Goal: Task Accomplishment & Management: Manage account settings

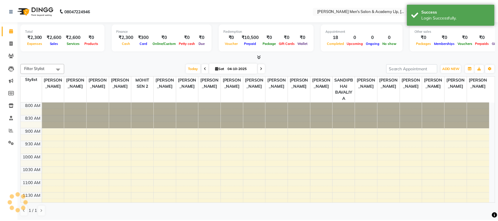
scroll to position [229, 0]
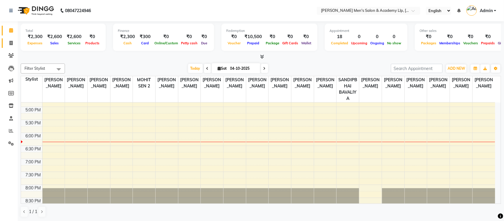
click at [4, 47] on link "Invoice" at bounding box center [9, 43] width 14 height 10
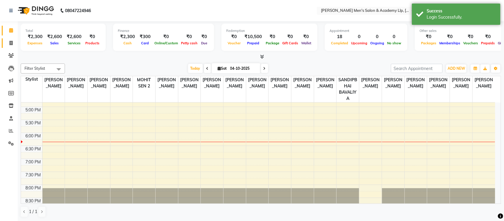
select select "service"
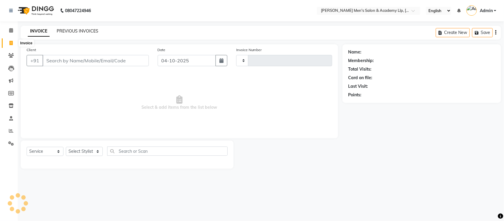
type input "6905"
select select "8248"
click at [61, 30] on link "PREVIOUS INVOICES" at bounding box center [78, 30] width 42 height 5
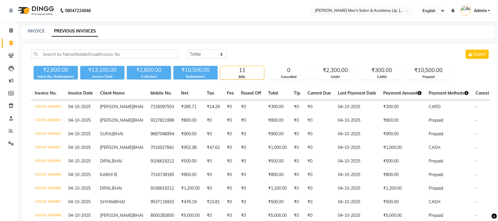
click at [399, 11] on input "text" at bounding box center [357, 11] width 86 height 6
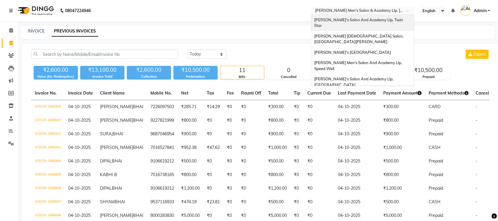
click at [382, 22] on span "[PERSON_NAME]'s Salon And Academy Llp, Twin Star" at bounding box center [359, 22] width 90 height 11
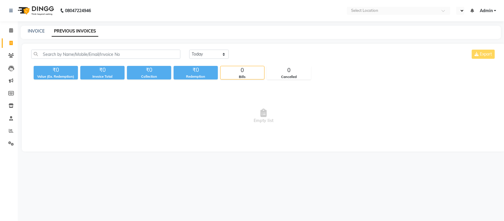
select select "en"
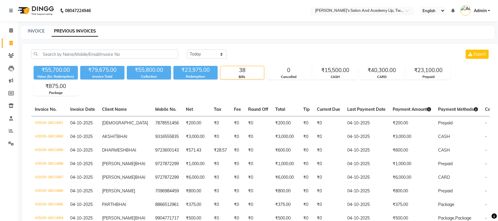
click at [385, 11] on input "text" at bounding box center [357, 11] width 86 height 6
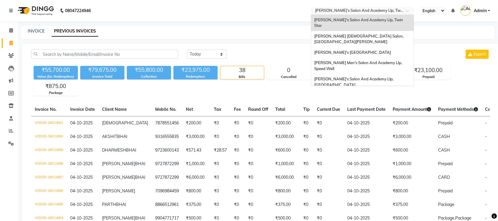
scroll to position [19, 0]
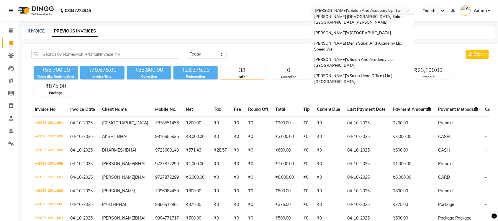
click at [371, 89] on span "[PERSON_NAME] Men's Salon & Academy Llp, [GEOGRAPHIC_DATA]" at bounding box center [356, 94] width 84 height 11
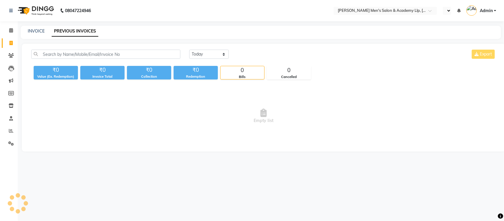
select select "en"
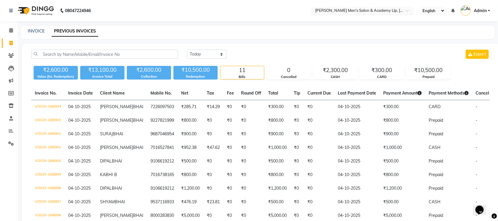
click at [393, 13] on input "text" at bounding box center [357, 11] width 86 height 6
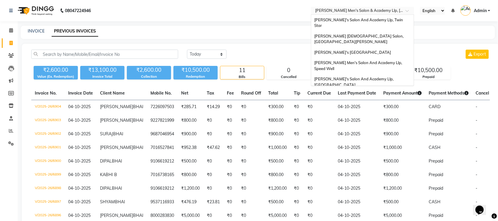
scroll to position [20, 0]
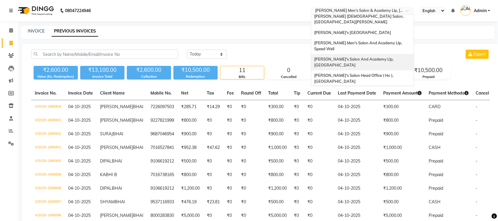
click at [381, 57] on span "[PERSON_NAME]'s Salon And Academy Llp, [GEOGRAPHIC_DATA]" at bounding box center [354, 62] width 80 height 11
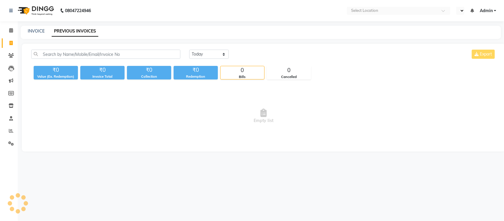
select select "en"
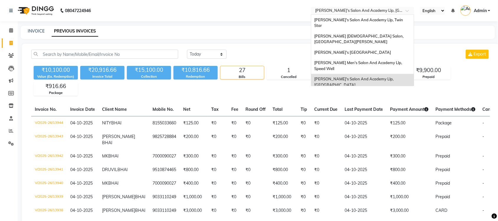
click at [385, 13] on input "text" at bounding box center [357, 11] width 86 height 6
click at [396, 60] on span "[PERSON_NAME] Men's Salon And Academy Llp, Speed Well" at bounding box center [358, 65] width 89 height 11
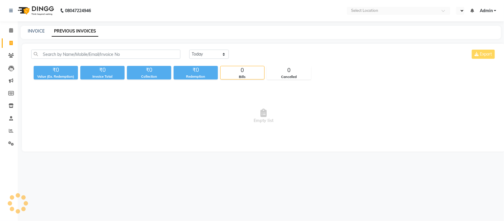
select select "en"
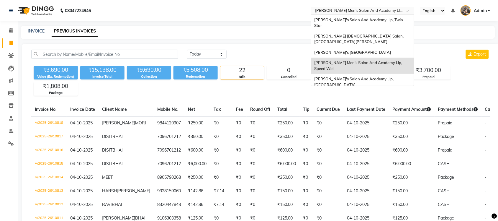
click at [384, 9] on input "text" at bounding box center [357, 11] width 86 height 6
click at [384, 50] on span "Sandy Men's Salon And Academy Llp, Mavdi Main Road" at bounding box center [352, 52] width 77 height 5
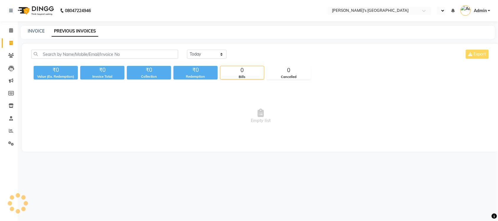
select select "en"
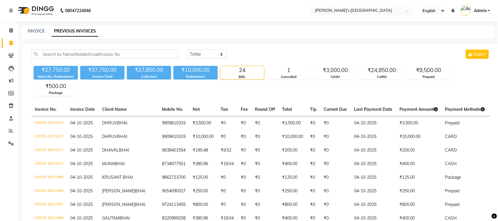
click at [394, 8] on input "text" at bounding box center [357, 11] width 86 height 6
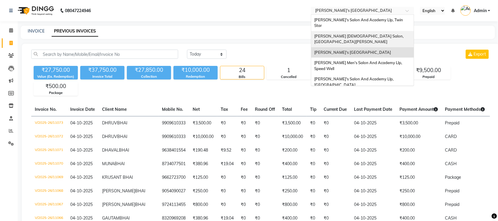
click at [380, 32] on div "[PERSON_NAME] [DEMOGRAPHIC_DATA] Salon, [GEOGRAPHIC_DATA][PERSON_NAME]" at bounding box center [362, 39] width 103 height 16
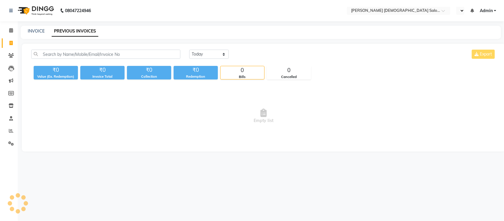
select select "en"
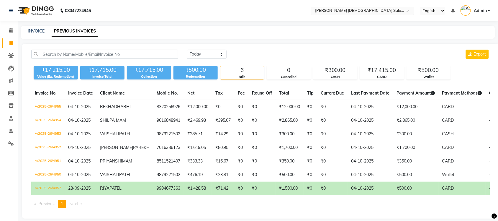
click at [375, 11] on input "text" at bounding box center [357, 11] width 86 height 6
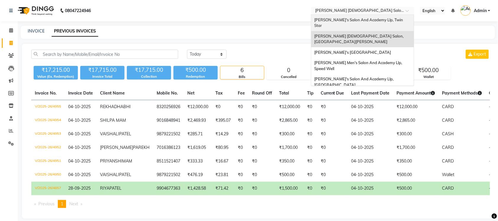
click at [377, 21] on span "[PERSON_NAME]'s Salon And Academy Llp, Twin Star" at bounding box center [359, 22] width 90 height 11
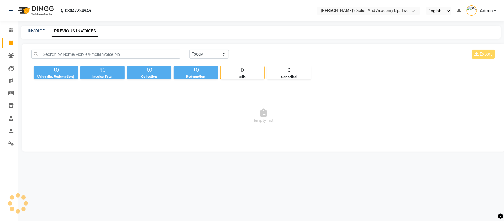
select select "en"
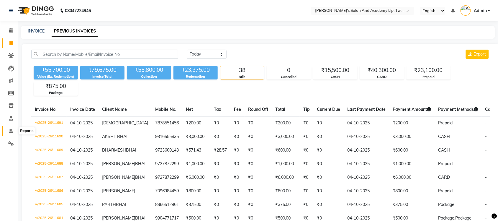
click at [8, 132] on span at bounding box center [11, 131] width 10 height 7
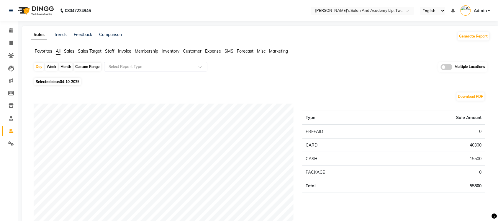
click at [445, 66] on span at bounding box center [447, 67] width 12 height 6
click at [441, 68] on input "checkbox" at bounding box center [441, 68] width 0 height 0
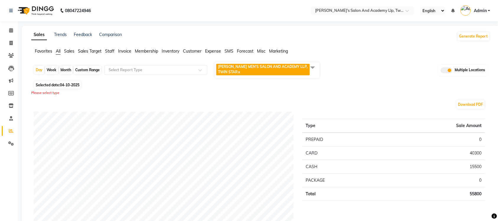
click at [312, 63] on span at bounding box center [313, 67] width 12 height 11
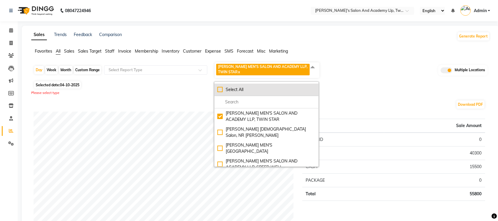
click at [223, 88] on div "Select All" at bounding box center [267, 90] width 98 height 6
checkbox input "true"
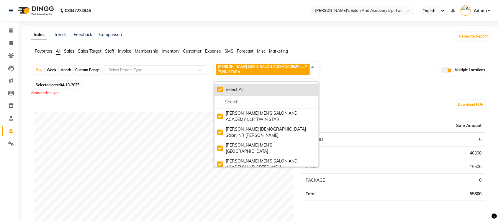
checkbox input "true"
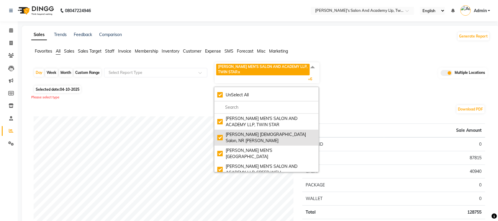
click at [218, 135] on div "Elaine Ladies Salon, NR Balaji Hall" at bounding box center [267, 137] width 98 height 12
checkbox input "false"
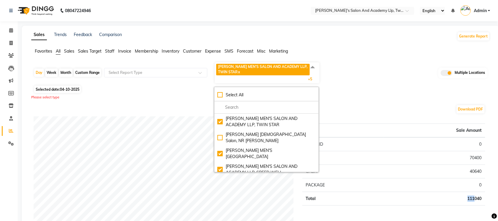
drag, startPoint x: 463, startPoint y: 198, endPoint x: 474, endPoint y: 204, distance: 12.4
click at [474, 204] on td "111040" at bounding box center [434, 199] width 101 height 14
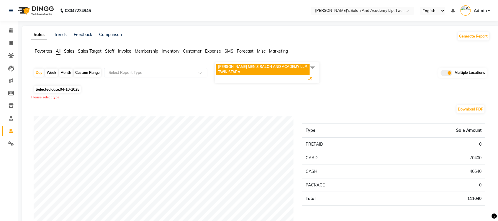
click at [368, 81] on div "Day Week Month Custom Range Select Report Type SANDY MEN'S SALON AND ACADEMY LL…" at bounding box center [261, 73] width 454 height 22
click at [61, 51] on ul "Favorites All Sales Sales Target Staff Invoice Membership Inventory Customer Ex…" at bounding box center [260, 51] width 459 height 6
click at [61, 50] on span "All" at bounding box center [58, 50] width 5 height 5
click at [12, 41] on icon at bounding box center [10, 43] width 3 height 4
select select "service"
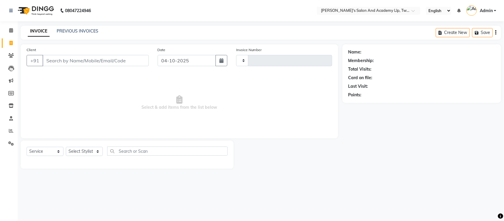
type input "11692"
select select "6985"
click at [74, 32] on link "PREVIOUS INVOICES" at bounding box center [78, 30] width 42 height 5
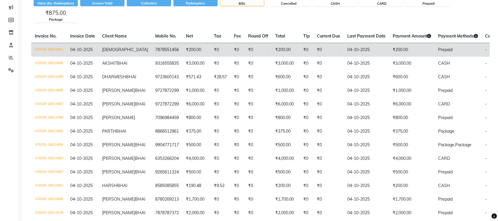
scroll to position [74, 0]
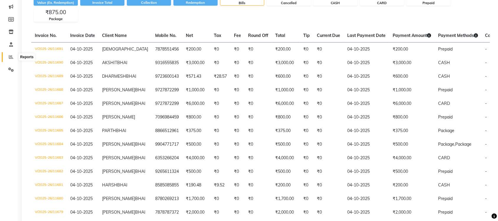
click at [12, 55] on icon at bounding box center [11, 57] width 4 height 4
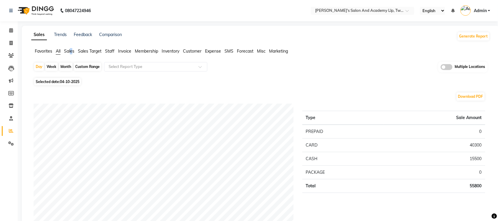
click at [71, 48] on span "Sales" at bounding box center [69, 50] width 10 height 5
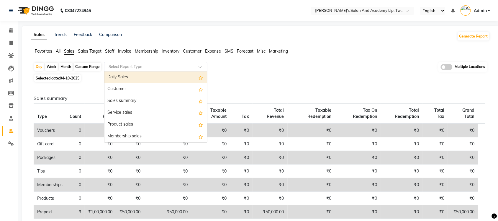
click at [157, 66] on input "text" at bounding box center [149, 67] width 85 height 6
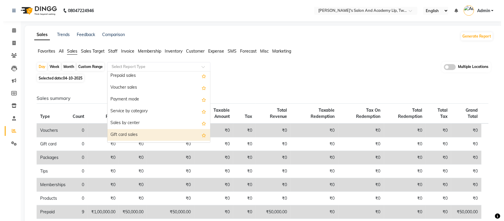
scroll to position [67, 0]
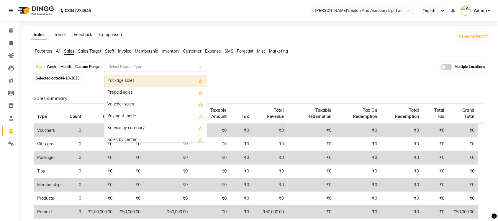
click at [135, 86] on div "Package sales" at bounding box center [156, 81] width 103 height 12
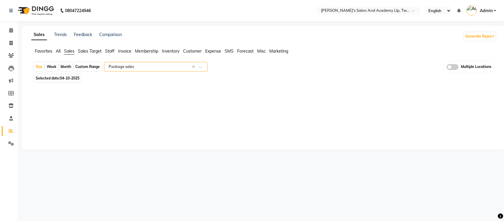
click at [143, 67] on input "text" at bounding box center [149, 67] width 85 height 6
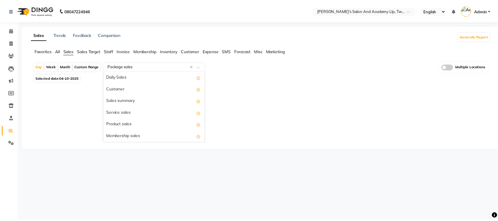
scroll to position [71, 0]
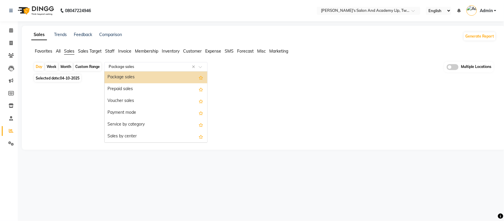
click at [144, 83] on div "Prepaid sales" at bounding box center [156, 89] width 103 height 12
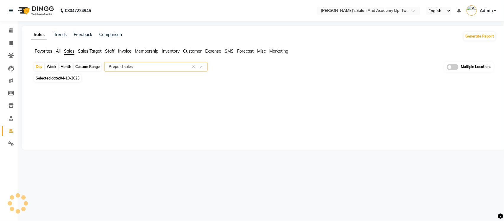
select select "full_report"
select select "csv"
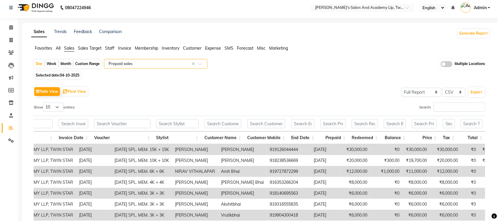
scroll to position [0, 0]
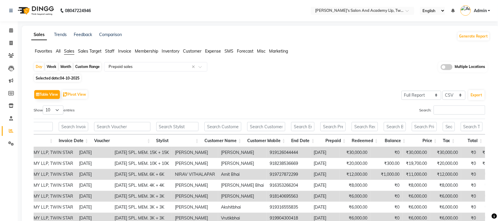
click at [79, 69] on div "Custom Range" at bounding box center [87, 67] width 27 height 8
select select "10"
select select "2025"
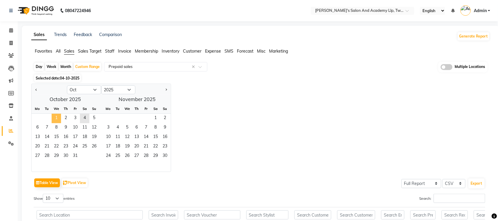
click at [53, 119] on span "1" at bounding box center [56, 118] width 9 height 9
click at [83, 120] on span "4" at bounding box center [84, 118] width 9 height 9
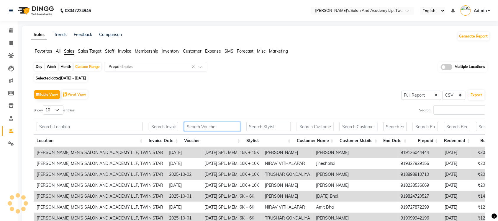
click at [210, 126] on input "text" at bounding box center [212, 126] width 56 height 9
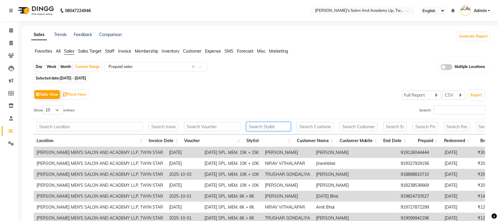
click at [270, 128] on input "text" at bounding box center [269, 126] width 45 height 9
click at [478, 112] on input "Search:" at bounding box center [460, 109] width 52 height 9
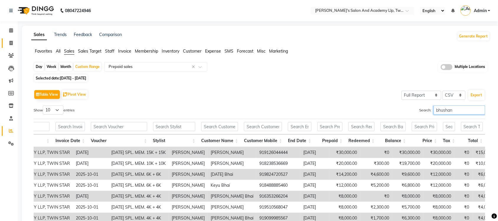
type input "bhushan"
click at [14, 39] on link "Invoice" at bounding box center [9, 43] width 14 height 10
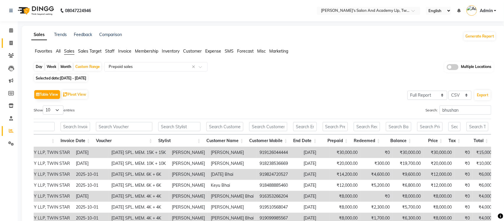
select select "service"
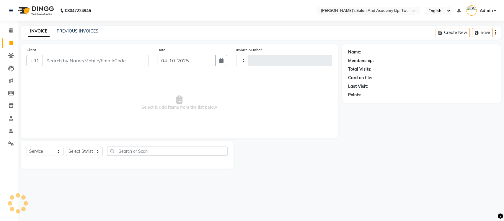
type input "11692"
select select "6985"
select select "membership"
click at [88, 31] on link "PREVIOUS INVOICES" at bounding box center [78, 30] width 42 height 5
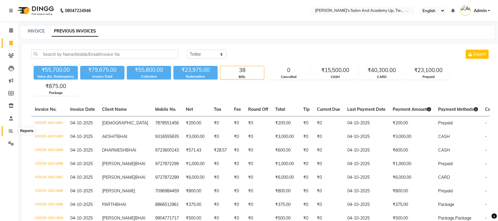
click at [14, 130] on span at bounding box center [11, 131] width 10 height 7
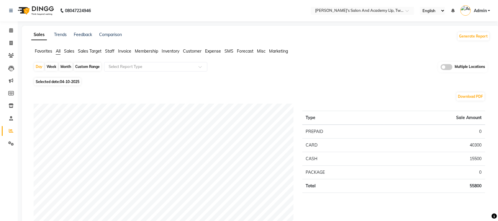
click at [444, 66] on span at bounding box center [447, 67] width 12 height 6
click at [441, 68] on input "checkbox" at bounding box center [441, 68] width 0 height 0
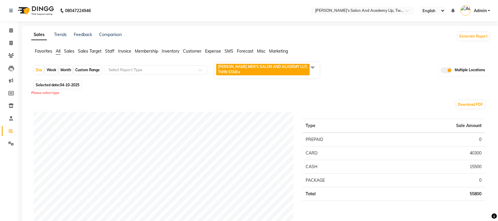
click at [315, 63] on span at bounding box center [313, 67] width 12 height 11
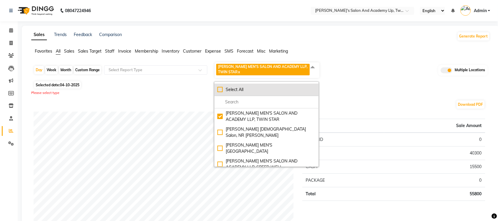
click at [222, 87] on div "Select All" at bounding box center [267, 90] width 98 height 6
checkbox input "true"
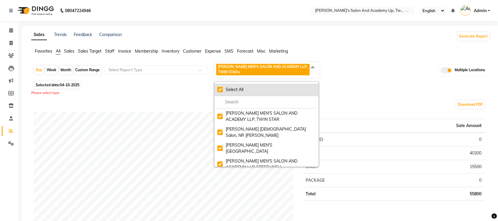
checkbox input "true"
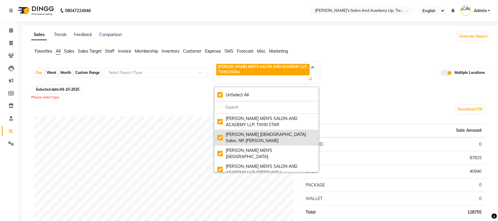
click at [218, 132] on div "Elaine Ladies Salon, NR Balaji Hall" at bounding box center [267, 137] width 98 height 12
checkbox input "false"
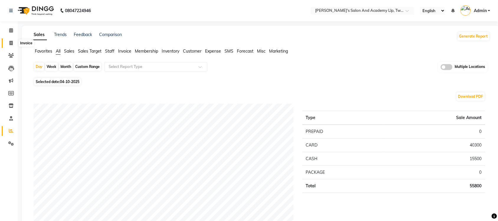
click at [13, 42] on span at bounding box center [11, 43] width 10 height 7
select select "6985"
select select "service"
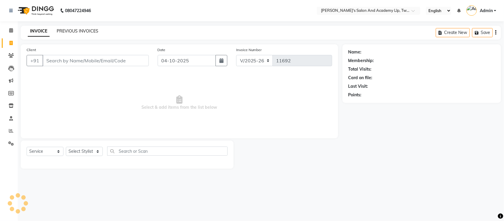
click at [93, 32] on link "PREVIOUS INVOICES" at bounding box center [78, 30] width 42 height 5
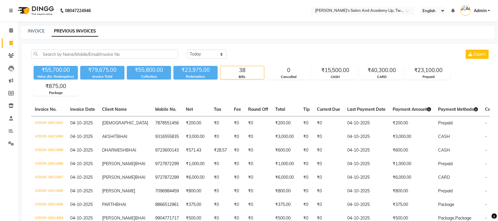
click at [6, 111] on li "Inventory" at bounding box center [9, 105] width 18 height 13
click at [10, 103] on icon at bounding box center [11, 105] width 5 height 4
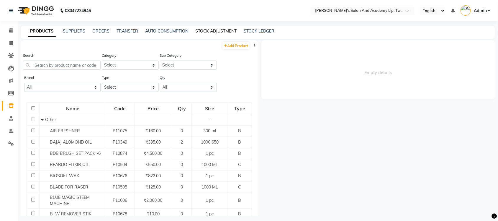
click at [205, 33] on link "STOCK ADJUSTMENT" at bounding box center [215, 30] width 41 height 5
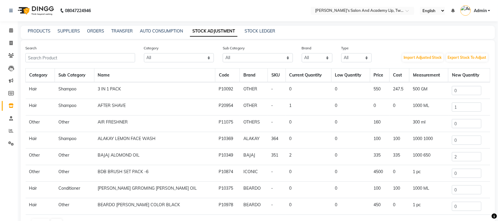
click at [267, 35] on div "PRODUCTS SUPPLIERS ORDERS TRANSFER AUTO CONSUMPTION STOCK ADJUSTMENT STOCK LEDG…" at bounding box center [258, 32] width 475 height 13
click at [266, 30] on link "STOCK LEDGER" at bounding box center [260, 30] width 31 height 5
select select "all"
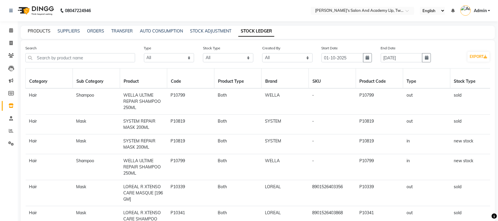
click at [43, 32] on link "PRODUCTS" at bounding box center [39, 30] width 23 height 5
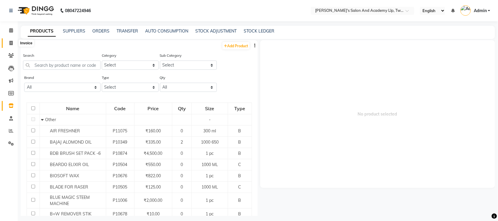
click at [12, 41] on icon at bounding box center [10, 43] width 3 height 4
select select "service"
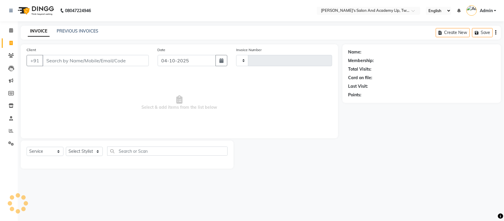
type input "11693"
select select "6985"
click at [92, 32] on link "PREVIOUS INVOICES" at bounding box center [78, 30] width 42 height 5
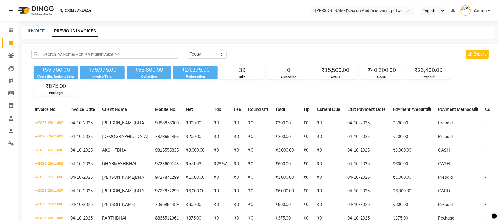
click at [393, 9] on input "text" at bounding box center [357, 11] width 86 height 6
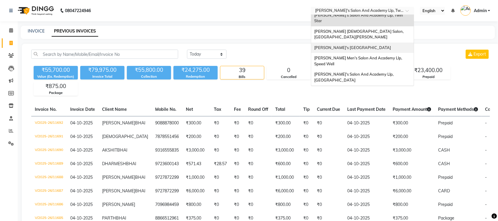
scroll to position [19, 0]
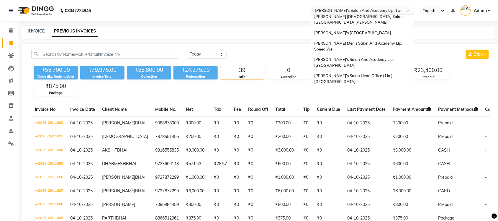
click at [385, 89] on span "[PERSON_NAME] Men's Salon & Academy Llp, [GEOGRAPHIC_DATA]" at bounding box center [356, 94] width 84 height 11
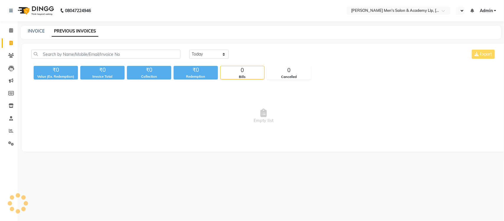
select select "en"
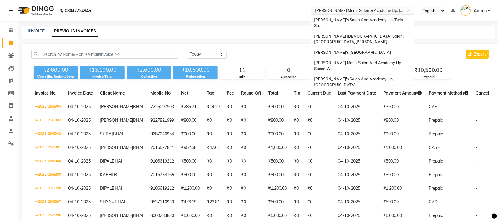
click at [371, 10] on input "text" at bounding box center [357, 11] width 86 height 6
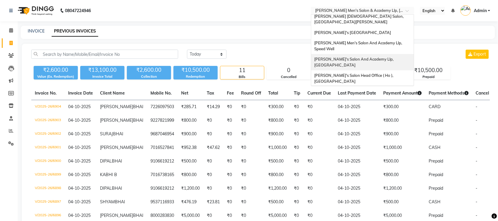
click at [386, 57] on span "[PERSON_NAME]'s Salon And Academy Llp, [GEOGRAPHIC_DATA]" at bounding box center [354, 62] width 80 height 11
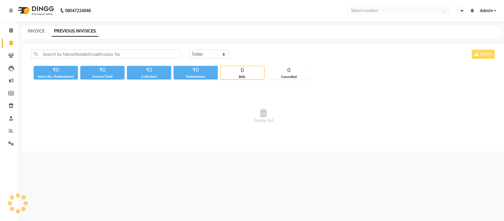
select select "en"
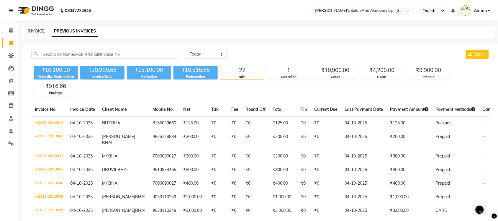
click at [371, 10] on input "text" at bounding box center [357, 11] width 86 height 6
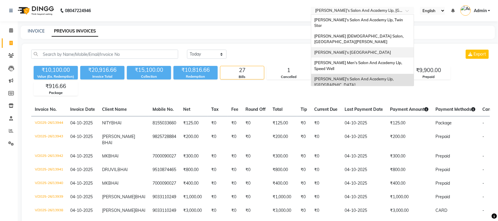
click at [378, 50] on span "[PERSON_NAME]'s [GEOGRAPHIC_DATA]" at bounding box center [352, 52] width 77 height 5
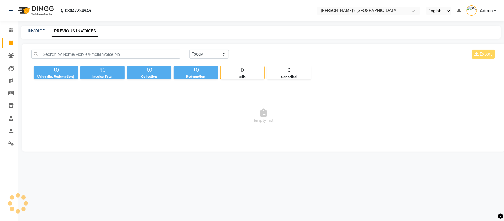
select select "en"
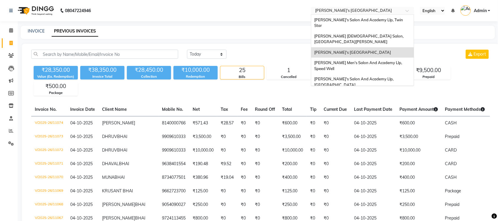
click at [373, 9] on input "text" at bounding box center [357, 11] width 86 height 6
click at [371, 33] on div "[PERSON_NAME] [DEMOGRAPHIC_DATA] Salon, [GEOGRAPHIC_DATA][PERSON_NAME]" at bounding box center [362, 39] width 103 height 16
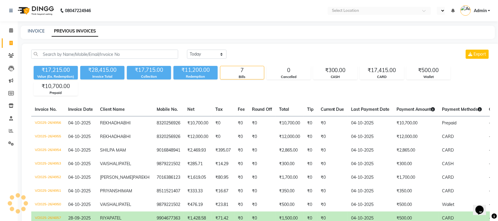
select select "en"
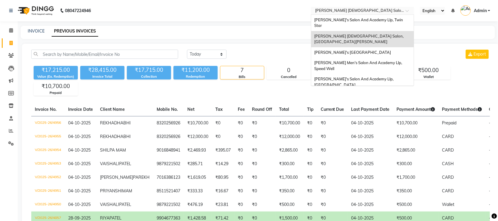
click at [346, 9] on input "text" at bounding box center [357, 11] width 86 height 6
click at [350, 19] on span "[PERSON_NAME]'s Salon And Academy Llp, Twin Star" at bounding box center [359, 22] width 90 height 11
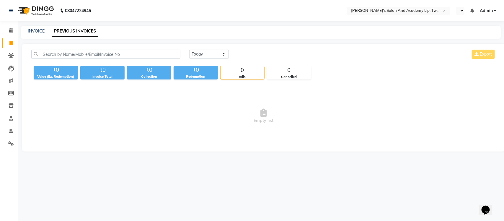
select select "en"
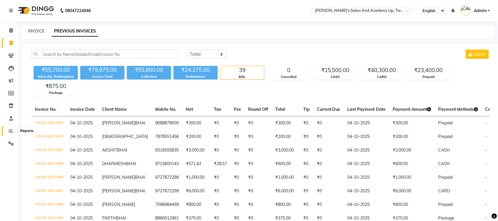
click at [12, 128] on icon at bounding box center [11, 130] width 4 height 4
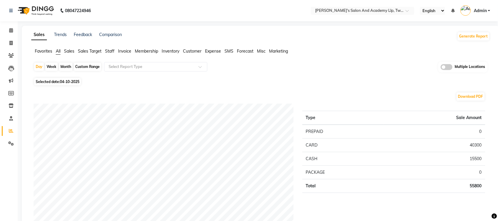
click at [195, 50] on span "Customer" at bounding box center [192, 50] width 19 height 5
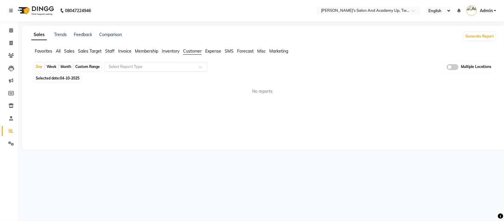
click at [171, 68] on input "text" at bounding box center [149, 67] width 85 height 6
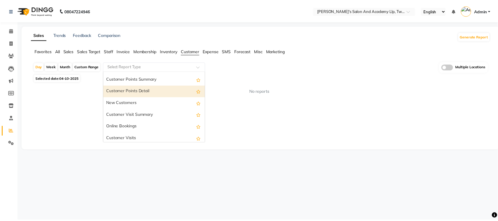
scroll to position [82, 0]
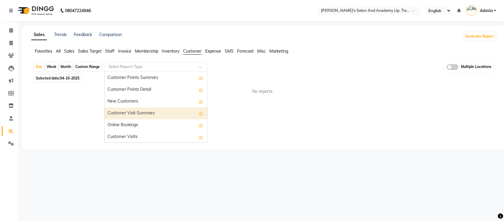
click at [147, 114] on div "Customer Visit Summary" at bounding box center [156, 113] width 103 height 12
select select "full_report"
select select "csv"
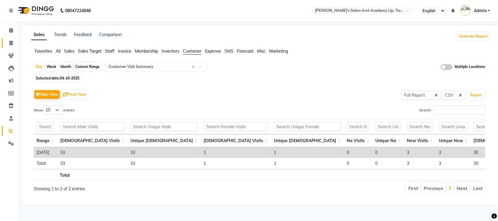
click at [11, 39] on link "Invoice" at bounding box center [9, 43] width 14 height 10
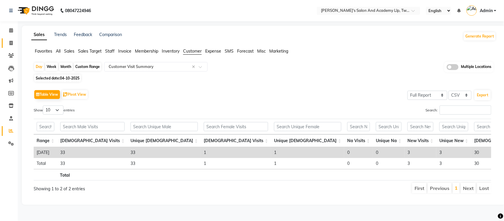
select select "service"
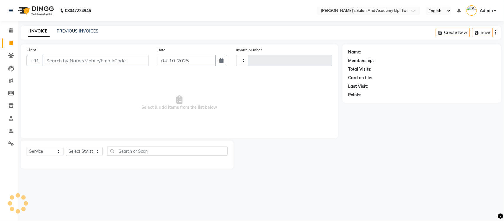
type input "11693"
select select "6985"
click at [68, 31] on link "PREVIOUS INVOICES" at bounding box center [78, 30] width 42 height 5
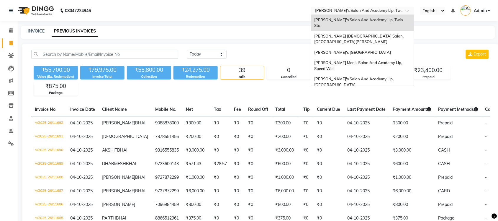
click at [387, 11] on input "text" at bounding box center [357, 11] width 86 height 6
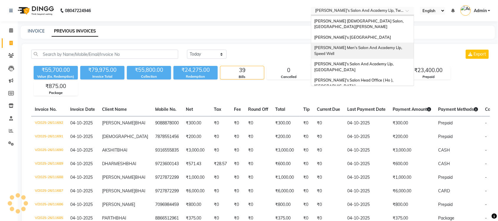
scroll to position [19, 0]
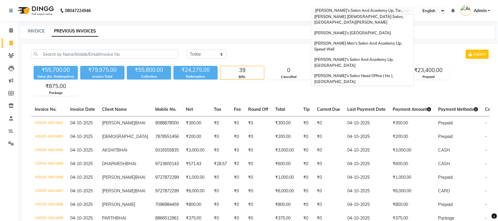
click at [372, 89] on span "[PERSON_NAME] Men's Salon & Academy Llp, [GEOGRAPHIC_DATA]" at bounding box center [356, 94] width 84 height 11
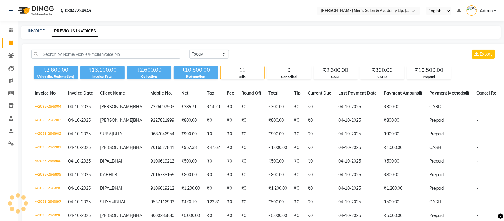
select select "en"
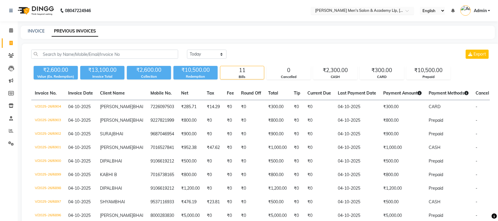
click at [368, 11] on input "text" at bounding box center [357, 11] width 86 height 6
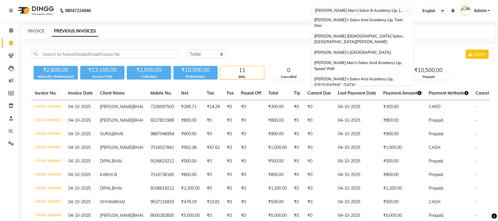
scroll to position [20, 0]
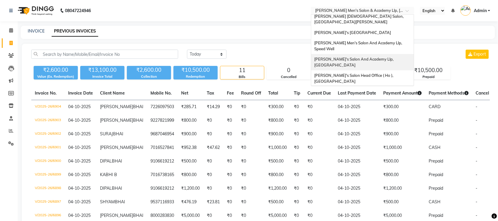
click at [378, 57] on span "[PERSON_NAME]'s Salon And Academy Llp, [GEOGRAPHIC_DATA]" at bounding box center [354, 62] width 80 height 11
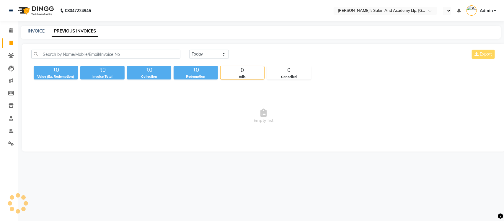
select select "en"
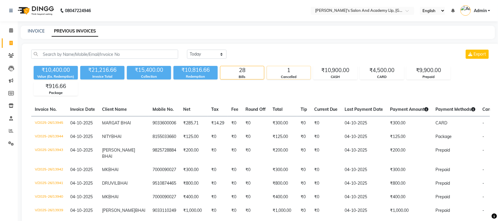
drag, startPoint x: 278, startPoint y: 96, endPoint x: 311, endPoint y: 76, distance: 38.7
click at [393, 11] on input "text" at bounding box center [357, 11] width 86 height 6
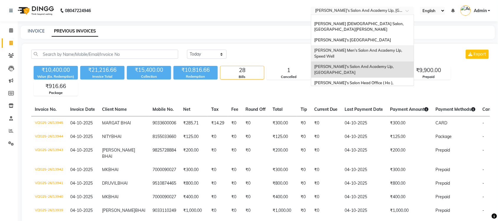
scroll to position [19, 0]
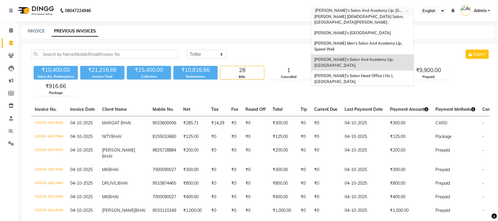
click at [386, 89] on span "[PERSON_NAME] Men's Salon & Academy Llp, [GEOGRAPHIC_DATA]" at bounding box center [356, 94] width 84 height 11
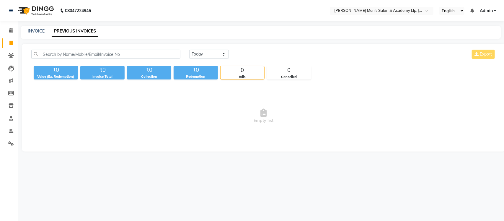
select select "en"
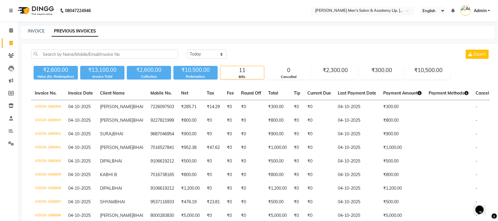
click at [399, 12] on input "text" at bounding box center [357, 11] width 86 height 6
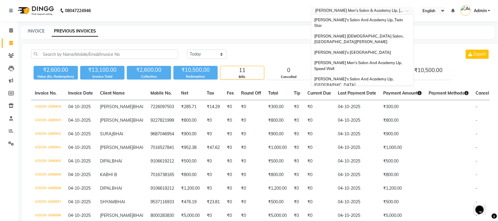
scroll to position [20, 0]
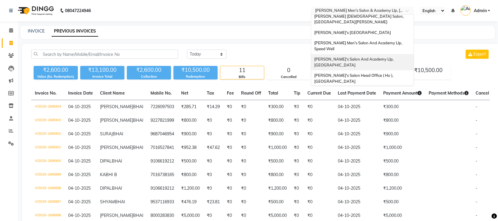
click at [395, 57] on span "[PERSON_NAME]'s Salon And Academy Llp, [GEOGRAPHIC_DATA]" at bounding box center [354, 62] width 80 height 11
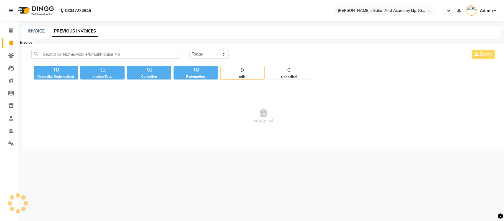
select select "en"
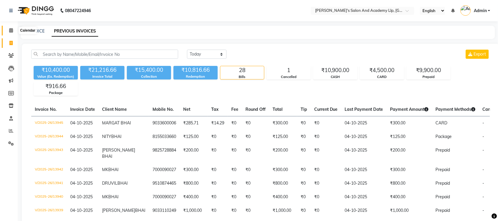
click at [10, 33] on span at bounding box center [11, 30] width 10 height 7
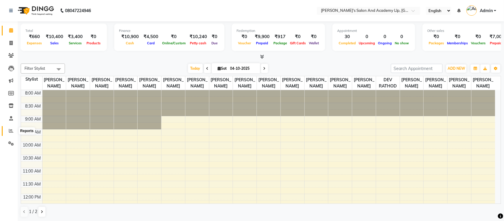
click at [11, 131] on icon at bounding box center [11, 130] width 4 height 4
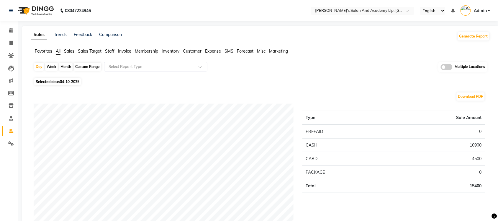
click at [214, 52] on span "Expense" at bounding box center [213, 50] width 16 height 5
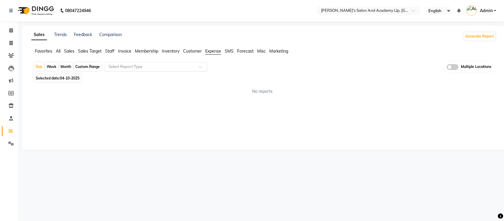
click at [152, 68] on input "text" at bounding box center [149, 67] width 85 height 6
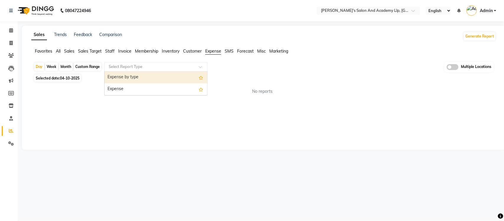
click at [143, 83] on div "Expense by type" at bounding box center [156, 77] width 103 height 12
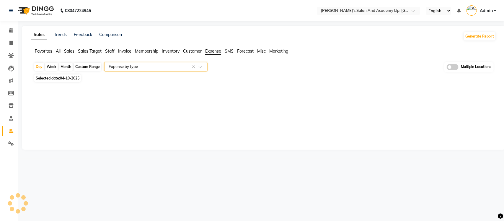
select select "full_report"
select select "csv"
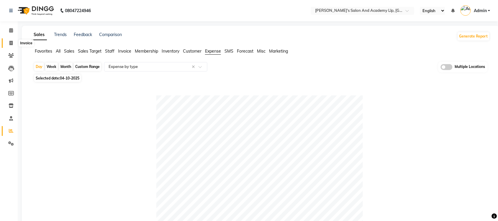
click at [10, 42] on icon at bounding box center [10, 43] width 3 height 4
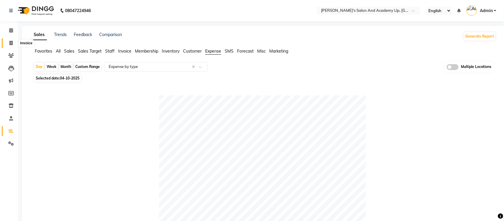
select select "service"
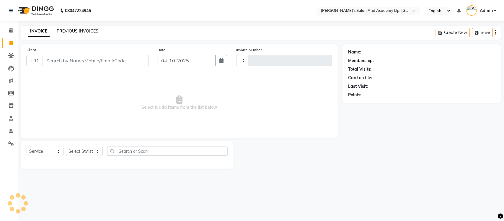
type input "13946"
select select "6983"
click at [62, 30] on link "PREVIOUS INVOICES" at bounding box center [78, 30] width 42 height 5
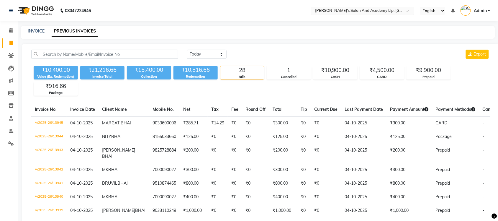
click at [325, 9] on input "text" at bounding box center [357, 11] width 86 height 6
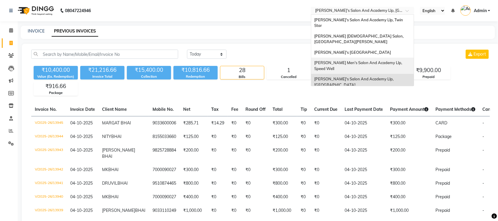
click at [353, 58] on div "[PERSON_NAME] Men's Salon And Academy Llp, Speed Well" at bounding box center [362, 66] width 103 height 16
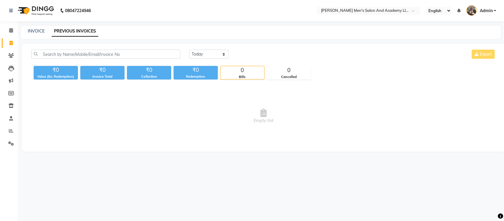
select select "en"
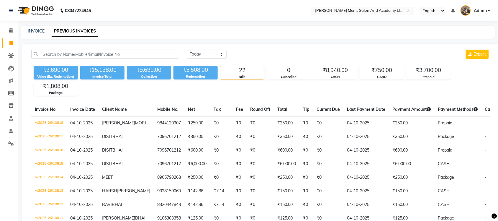
drag, startPoint x: 377, startPoint y: 6, endPoint x: 374, endPoint y: 11, distance: 6.0
click at [377, 9] on nav "08047224946 Select Location × [PERSON_NAME]'s Salon And Academy Llp, Speed Well…" at bounding box center [249, 10] width 498 height 21
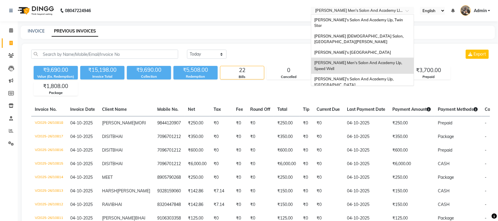
click at [374, 11] on input "text" at bounding box center [357, 11] width 86 height 6
click at [374, 50] on span "[PERSON_NAME]'s [GEOGRAPHIC_DATA]" at bounding box center [352, 52] width 77 height 5
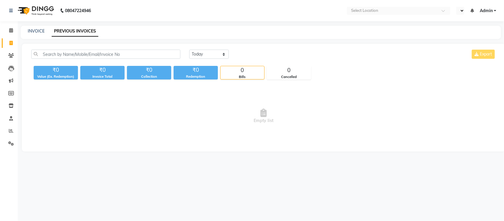
select select "en"
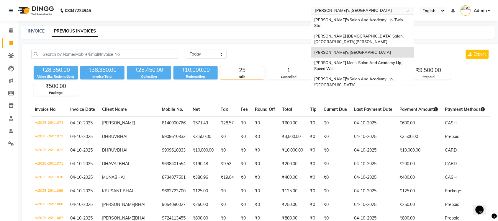
drag, startPoint x: 380, startPoint y: 8, endPoint x: 382, endPoint y: 17, distance: 8.4
click at [380, 9] on input "text" at bounding box center [357, 11] width 86 height 6
click at [381, 31] on div "[PERSON_NAME] [DEMOGRAPHIC_DATA] Salon, [GEOGRAPHIC_DATA][PERSON_NAME]" at bounding box center [362, 39] width 103 height 16
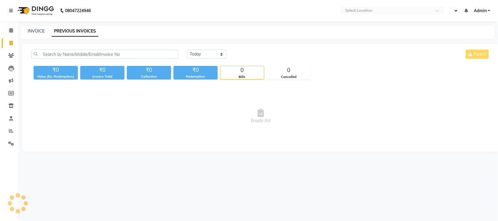
select select "en"
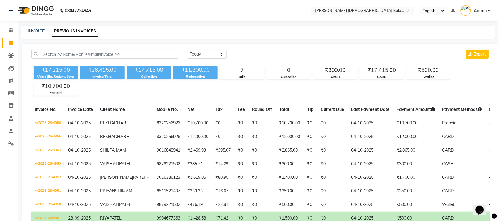
click at [377, 10] on input "text" at bounding box center [357, 11] width 86 height 6
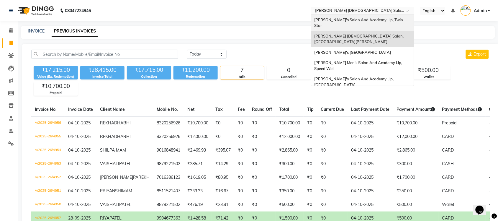
click at [374, 19] on span "[PERSON_NAME]'s Salon And Academy Llp, Twin Star" at bounding box center [359, 22] width 90 height 11
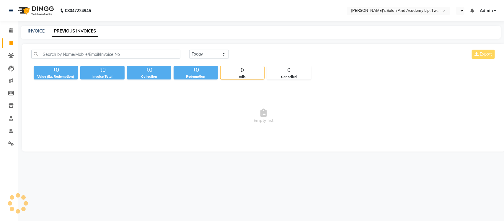
select select "en"
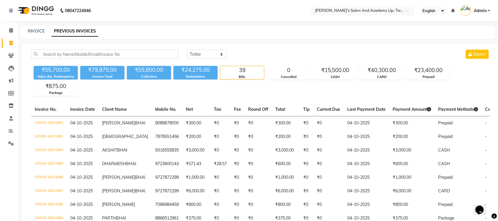
click at [365, 13] on input "text" at bounding box center [357, 11] width 86 height 6
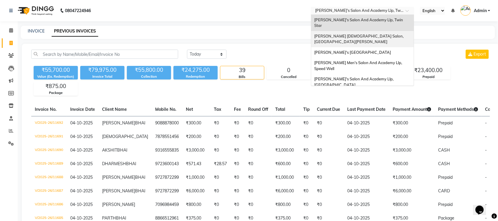
click at [361, 31] on div "Elaine Ladies Salon, Nr Balaji Hall" at bounding box center [362, 39] width 103 height 16
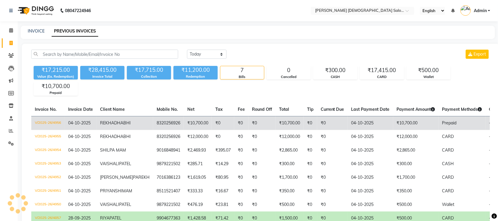
select select "en"
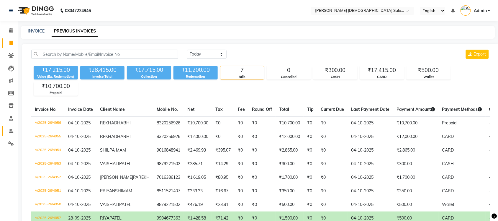
click at [14, 135] on link "Reports" at bounding box center [9, 131] width 14 height 10
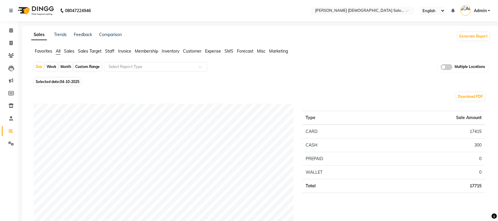
click at [73, 51] on span "Sales" at bounding box center [69, 50] width 10 height 5
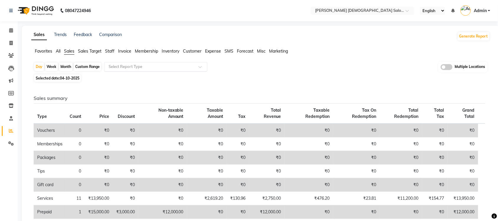
click at [134, 65] on input "text" at bounding box center [149, 67] width 85 height 6
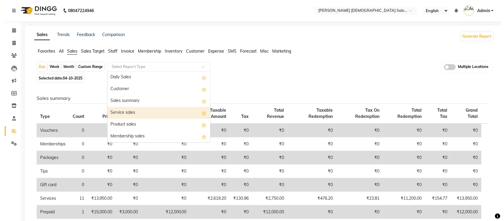
scroll to position [37, 0]
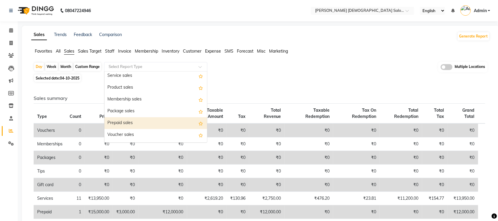
click at [147, 121] on div "Prepaid sales" at bounding box center [156, 123] width 103 height 12
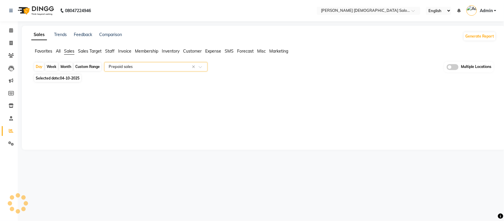
select select "full_report"
select select "csv"
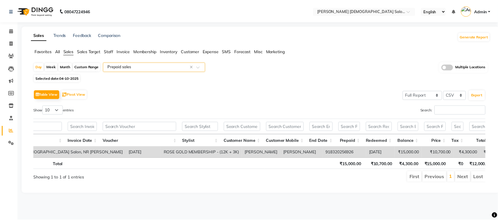
scroll to position [0, 47]
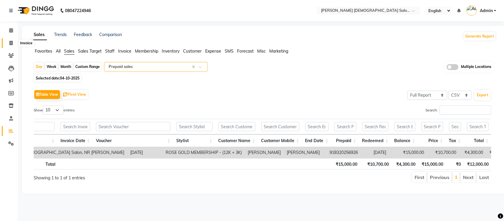
click at [11, 44] on icon at bounding box center [10, 43] width 3 height 4
select select "service"
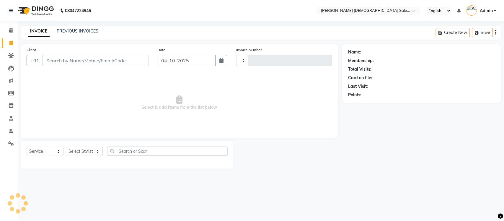
type input "4957"
select select "7542"
click at [81, 33] on link "PREVIOUS INVOICES" at bounding box center [78, 30] width 42 height 5
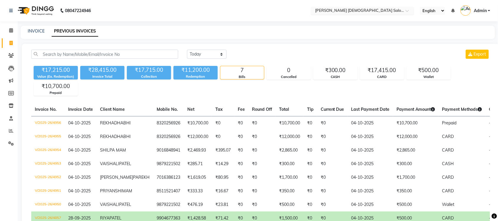
click at [380, 8] on input "text" at bounding box center [357, 11] width 86 height 6
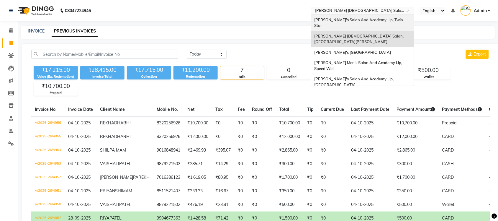
click at [368, 21] on span "[PERSON_NAME]'s Salon And Academy Llp, Twin Star" at bounding box center [359, 22] width 90 height 11
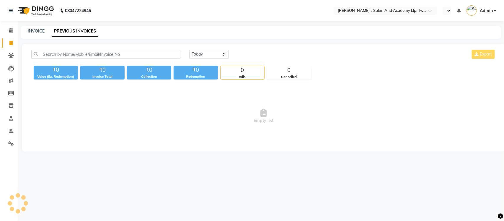
select select "en"
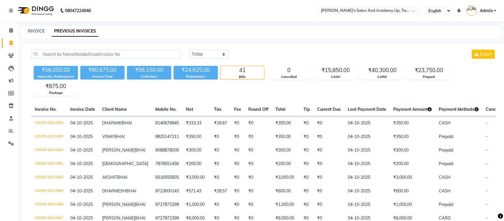
select select "en"
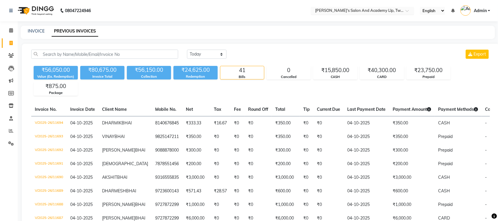
click at [387, 10] on input "text" at bounding box center [357, 11] width 86 height 6
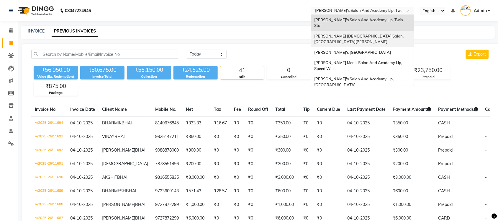
click at [371, 34] on span "Elaine Ladies Salon, Nr Balaji Hall" at bounding box center [359, 39] width 90 height 11
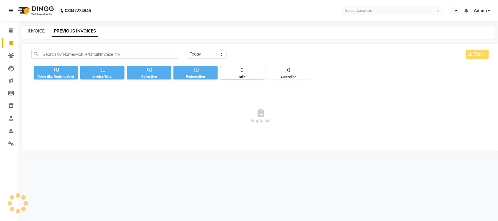
select select "en"
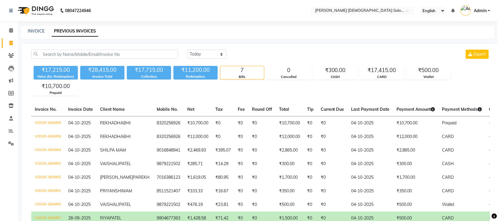
click at [384, 15] on nav "08047224946 Select Location × Elaine Ladies Salon, Nr Balaji Hall English ENGLI…" at bounding box center [249, 10] width 498 height 21
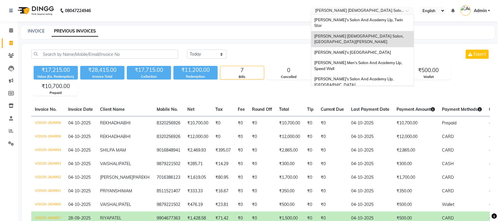
click at [387, 9] on input "text" at bounding box center [357, 11] width 86 height 6
click at [364, 50] on span "[PERSON_NAME]'s [GEOGRAPHIC_DATA]" at bounding box center [352, 52] width 77 height 5
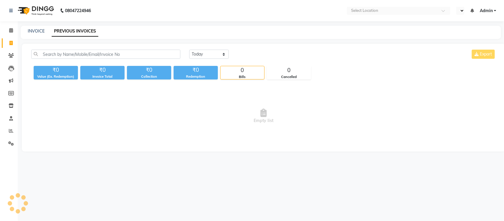
select select "en"
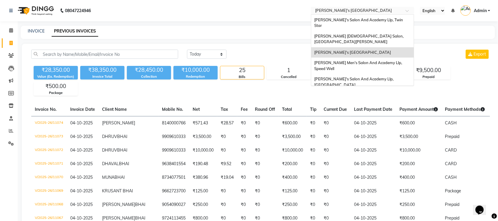
click at [375, 11] on input "text" at bounding box center [357, 11] width 86 height 6
click at [376, 60] on span "[PERSON_NAME] Men's Salon And Academy Llp, Speed Well" at bounding box center [358, 65] width 89 height 11
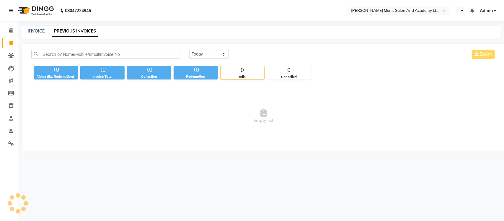
select select "en"
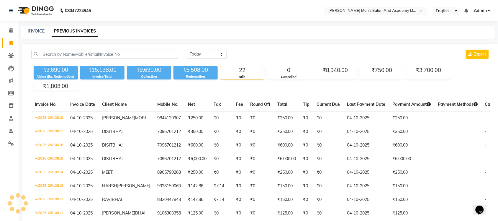
click at [404, 8] on input "text" at bounding box center [370, 11] width 86 height 6
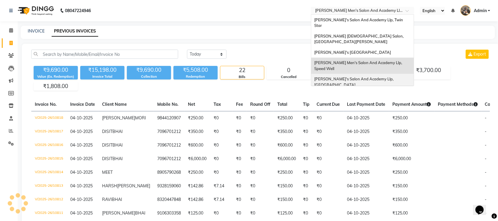
click at [384, 74] on div "[PERSON_NAME]'s Salon And Academy Llp, [GEOGRAPHIC_DATA]" at bounding box center [362, 82] width 103 height 16
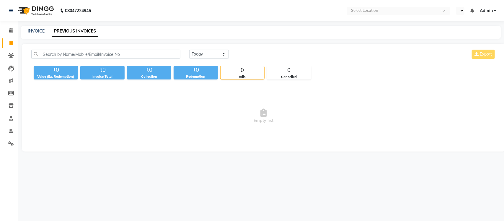
select select "en"
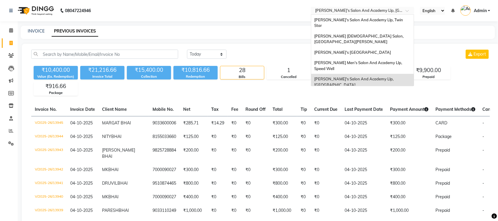
click at [383, 13] on input "text" at bounding box center [357, 11] width 86 height 6
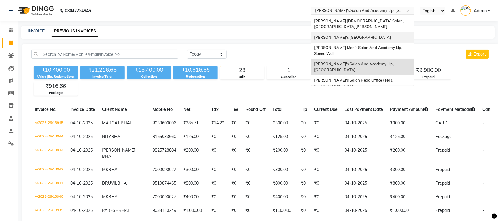
scroll to position [19, 0]
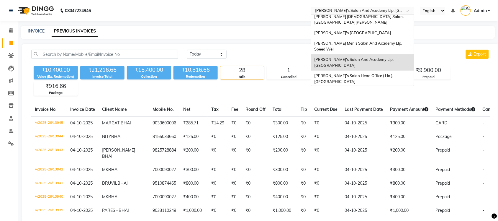
click at [374, 87] on div "[PERSON_NAME] Men's Salon & Academy Llp, [GEOGRAPHIC_DATA]" at bounding box center [362, 95] width 103 height 16
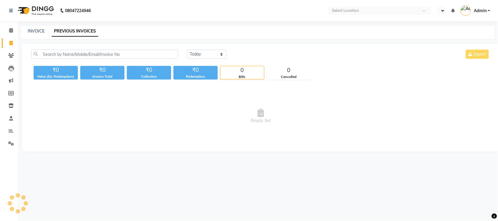
select select "en"
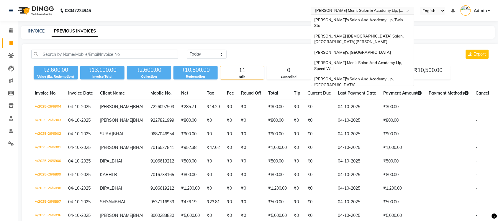
click at [389, 11] on input "text" at bounding box center [357, 11] width 86 height 6
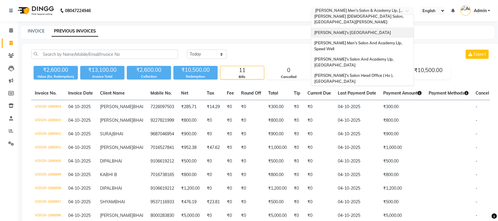
click at [391, 30] on span "[PERSON_NAME]'s [GEOGRAPHIC_DATA]" at bounding box center [352, 32] width 77 height 5
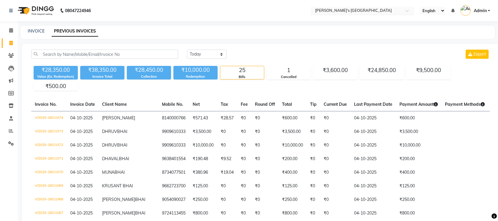
click at [357, 9] on input "text" at bounding box center [357, 11] width 86 height 6
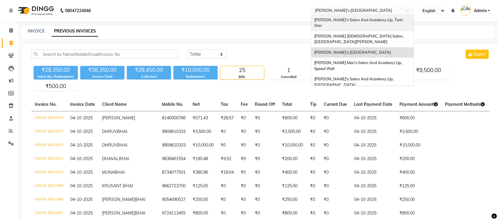
click at [373, 21] on span "[PERSON_NAME]'s Salon And Academy Llp, Twin Star" at bounding box center [359, 22] width 90 height 11
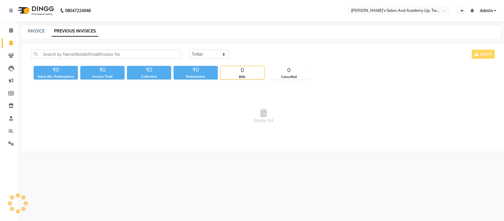
select select "en"
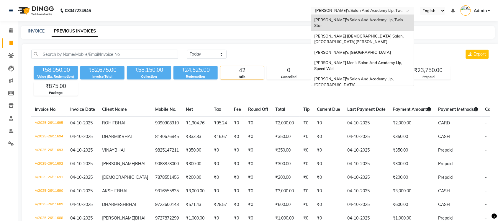
click at [395, 10] on input "text" at bounding box center [357, 11] width 86 height 6
click at [380, 31] on div "[PERSON_NAME] [DEMOGRAPHIC_DATA] Salon, [GEOGRAPHIC_DATA][PERSON_NAME]" at bounding box center [362, 39] width 103 height 16
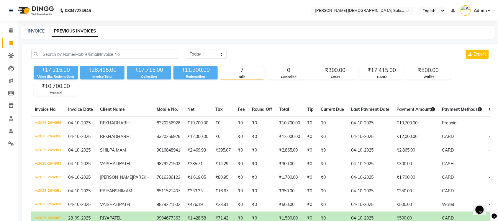
click at [370, 11] on input "text" at bounding box center [357, 11] width 86 height 6
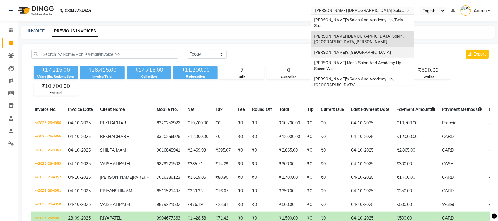
click at [365, 47] on div "[PERSON_NAME]'s [GEOGRAPHIC_DATA]" at bounding box center [362, 52] width 103 height 11
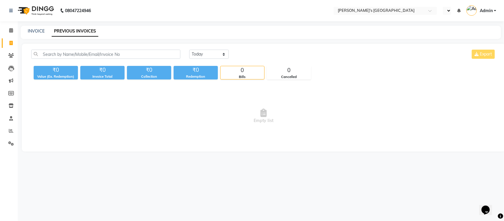
select select "en"
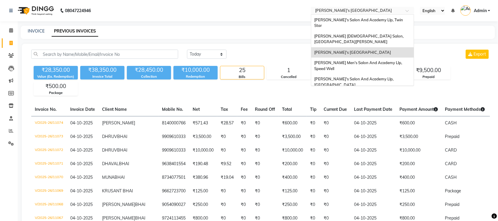
click at [381, 12] on input "text" at bounding box center [357, 11] width 86 height 6
click at [373, 60] on span "[PERSON_NAME] Men's Salon And Academy Llp, Speed Well" at bounding box center [358, 65] width 89 height 11
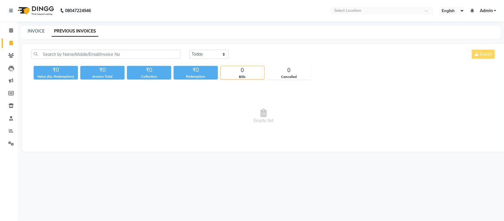
select select "en"
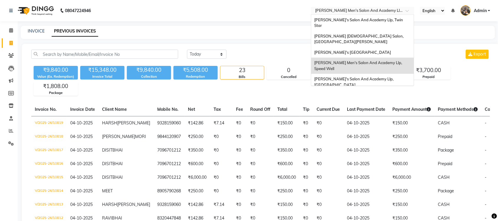
click at [361, 12] on input "text" at bounding box center [357, 11] width 86 height 6
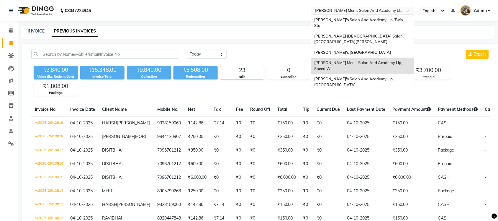
click at [359, 9] on input "text" at bounding box center [357, 11] width 86 height 6
click at [371, 21] on span "[PERSON_NAME]'s Salon And Academy Llp, Twin Star" at bounding box center [359, 22] width 90 height 11
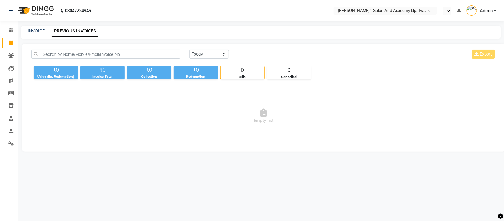
select select "en"
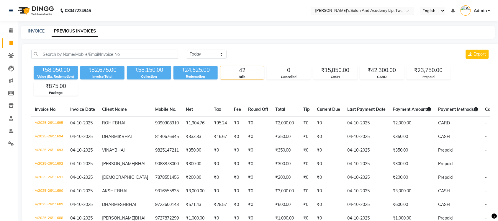
click at [378, 8] on input "text" at bounding box center [357, 11] width 86 height 6
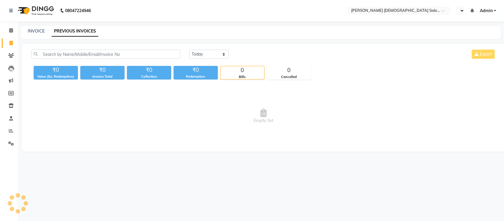
select select "en"
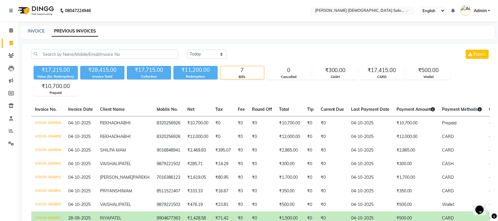
drag, startPoint x: 384, startPoint y: 8, endPoint x: 383, endPoint y: 11, distance: 3.0
click at [384, 9] on input "text" at bounding box center [357, 11] width 86 height 6
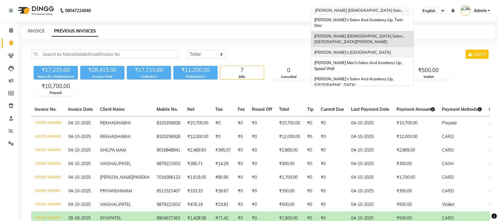
click at [373, 50] on span "[PERSON_NAME]'s [GEOGRAPHIC_DATA]" at bounding box center [352, 52] width 77 height 5
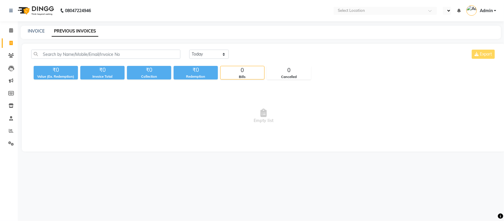
select select "en"
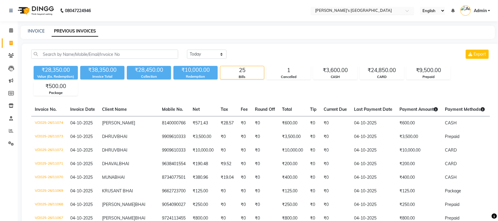
click at [389, 11] on input "text" at bounding box center [357, 11] width 86 height 6
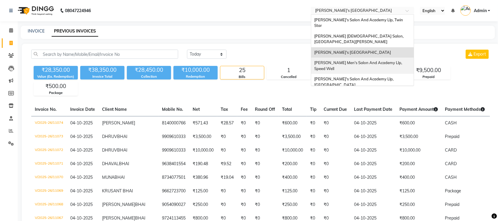
click at [394, 60] on span "Sandy Men's Salon And Academy Llp, Speed Well" at bounding box center [358, 65] width 89 height 11
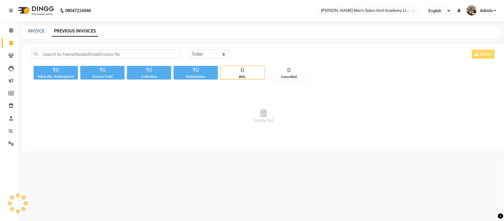
select select "en"
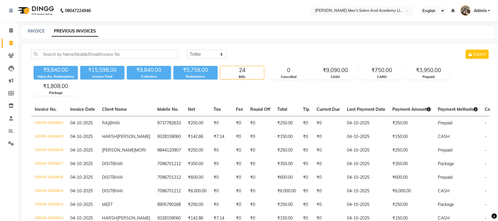
click at [398, 11] on input "text" at bounding box center [357, 11] width 86 height 6
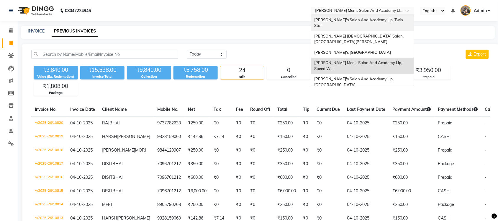
click at [390, 21] on span "[PERSON_NAME]'s Salon And Academy Llp, Twin Star" at bounding box center [359, 22] width 90 height 11
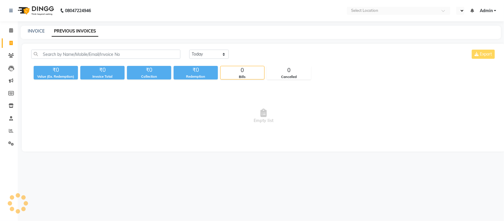
select select "en"
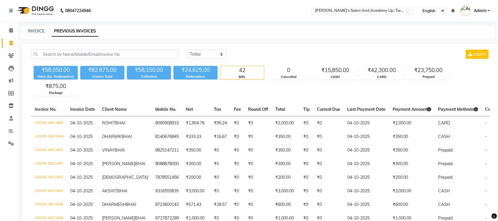
click at [379, 8] on input "text" at bounding box center [357, 11] width 86 height 6
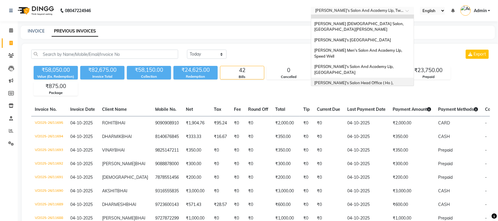
scroll to position [19, 0]
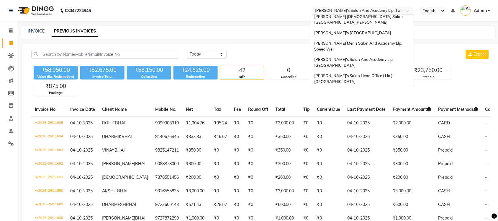
click at [383, 89] on span "Sandy Men's Salon & Academy Llp, Ravapar Road" at bounding box center [356, 94] width 84 height 11
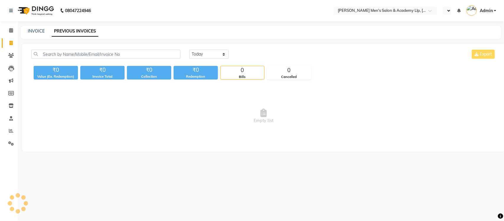
select select "en"
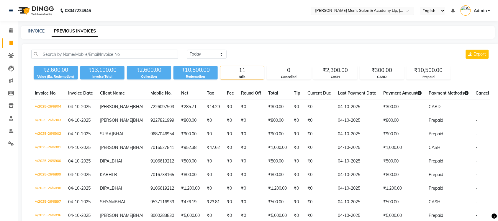
click at [365, 8] on input "text" at bounding box center [357, 11] width 86 height 6
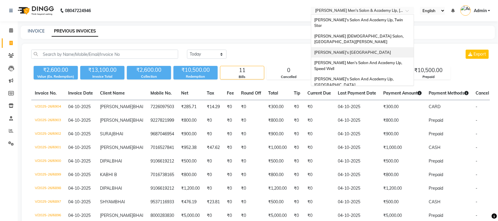
scroll to position [20, 0]
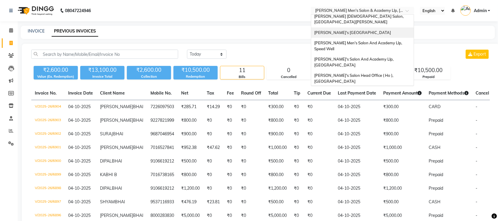
click at [375, 30] on span "[PERSON_NAME]'s [GEOGRAPHIC_DATA]" at bounding box center [352, 32] width 77 height 5
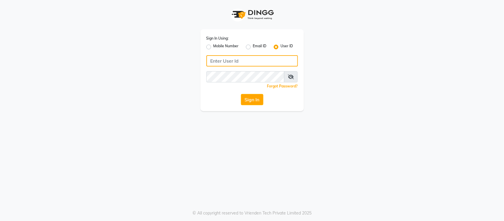
click at [244, 65] on input "Username" at bounding box center [252, 60] width 92 height 11
type input "s"
type input "SANDY"
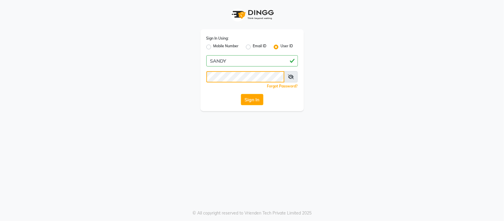
click at [241, 94] on button "Sign In" at bounding box center [252, 99] width 22 height 11
